Goal: Find specific page/section: Find specific page/section

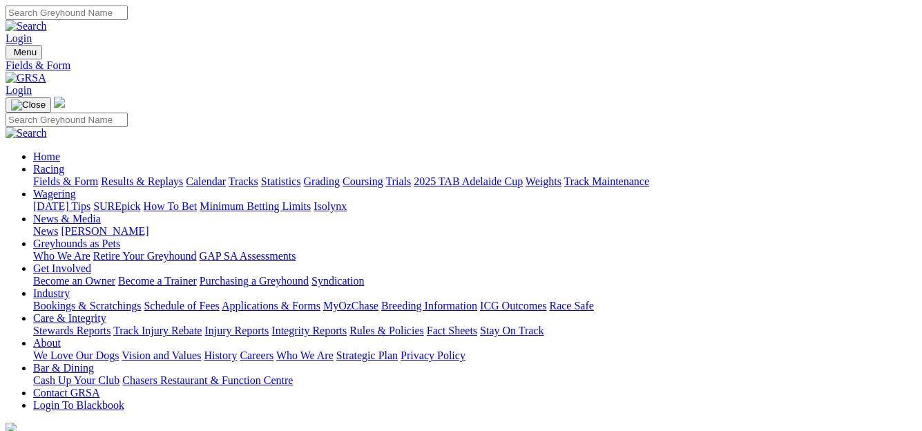
drag, startPoint x: 0, startPoint y: 0, endPoint x: 640, endPoint y: 285, distance: 700.7
